Goal: Find specific page/section: Find specific page/section

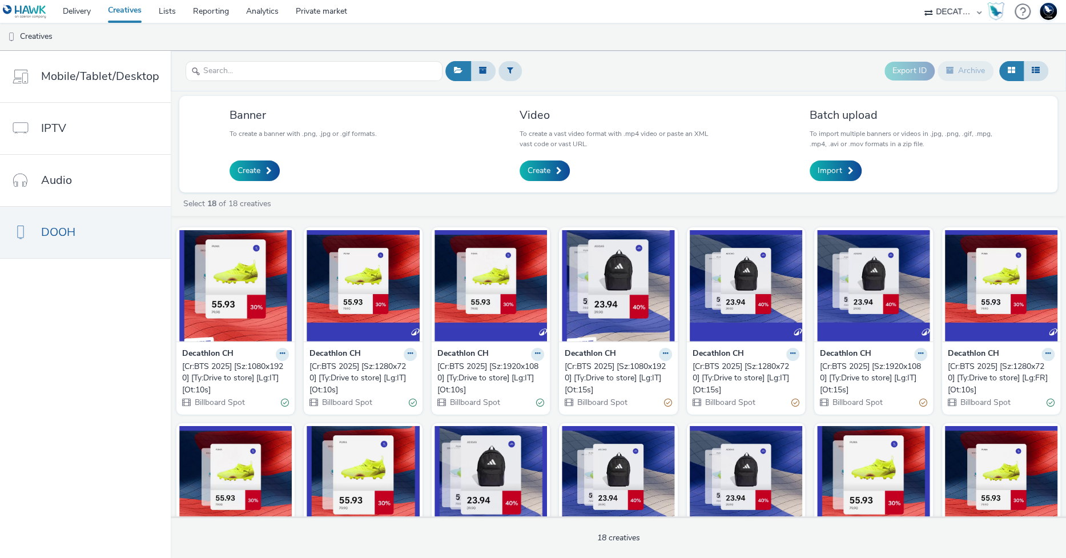
scroll to position [292, 0]
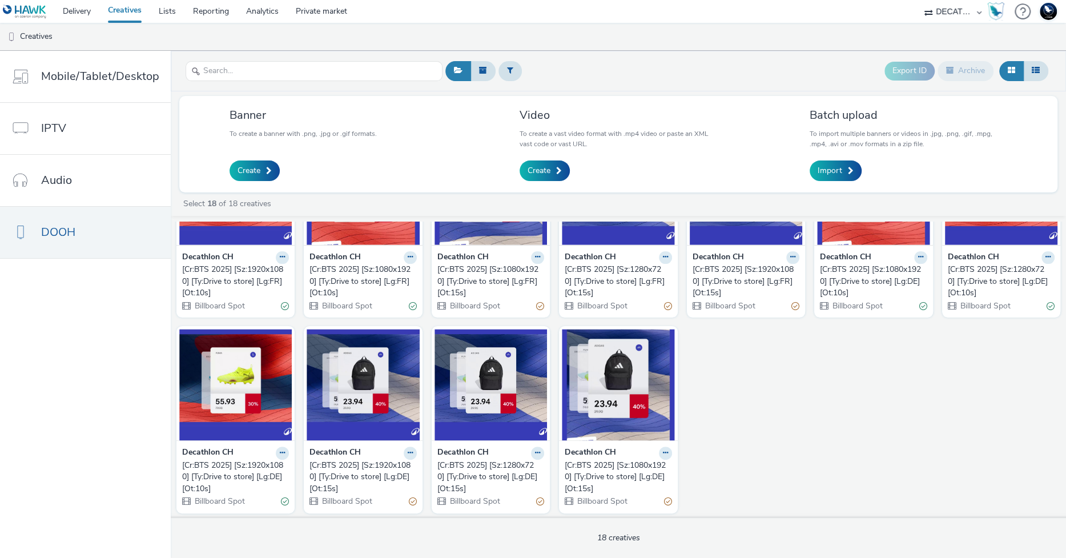
click at [942, 21] on select "75 Media A8 Media Group ABI Media Abkom AB Abovo Ace & Tate Ad-on Media Nordic …" at bounding box center [953, 11] width 69 height 23
select select "e96a8942-ef45-4d7c-a93b-55963bebecaf"
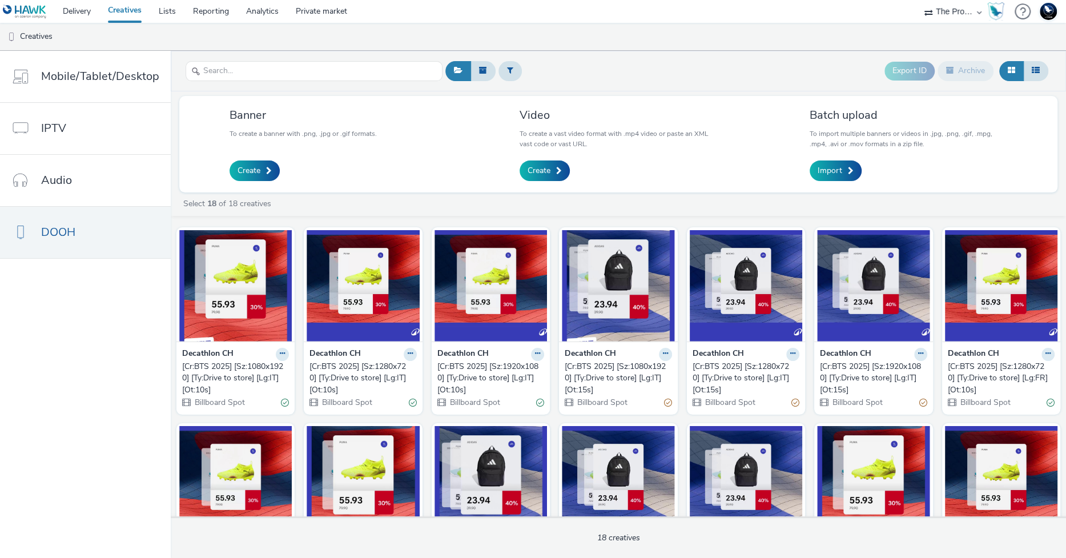
select select "29a8e43e-3035-4b5f-a0b4-f67d81865b8e"
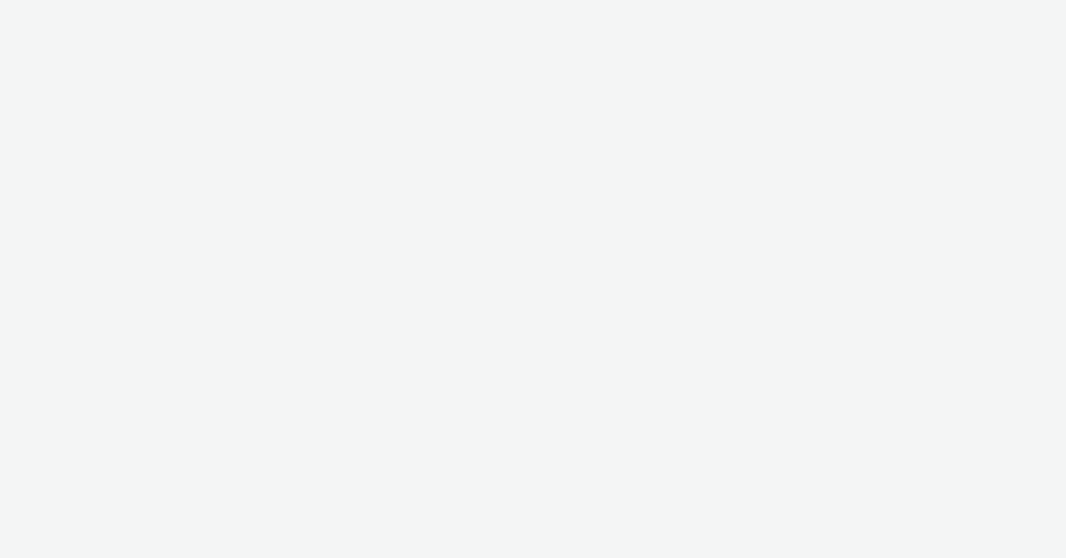
select select "e96a8942-ef45-4d7c-a93b-55963bebecaf"
select select "29a8e43e-3035-4b5f-a0b4-f67d81865b8e"
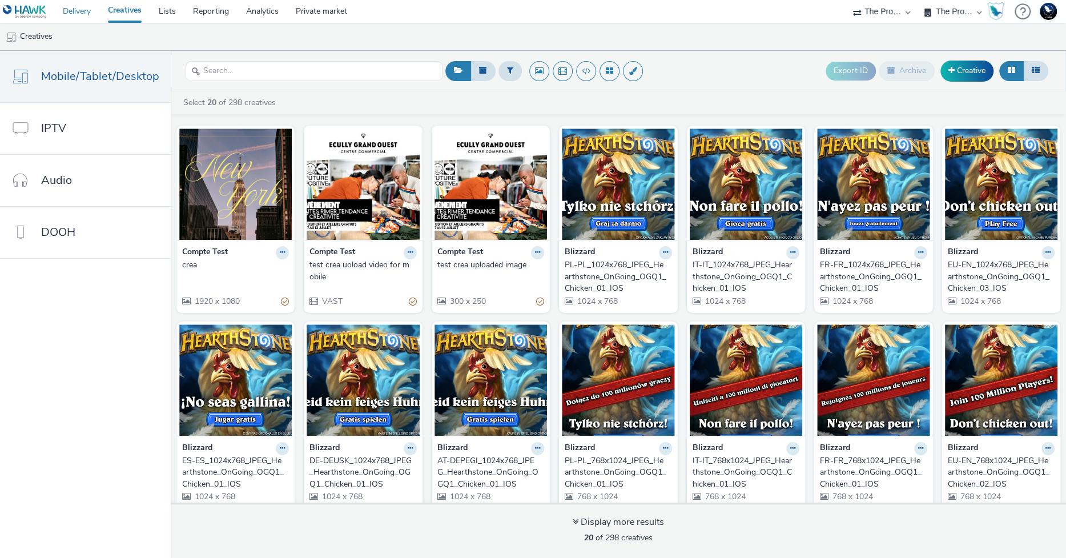
click at [82, 7] on link "Delivery" at bounding box center [76, 11] width 45 height 23
